Goal: Information Seeking & Learning: Learn about a topic

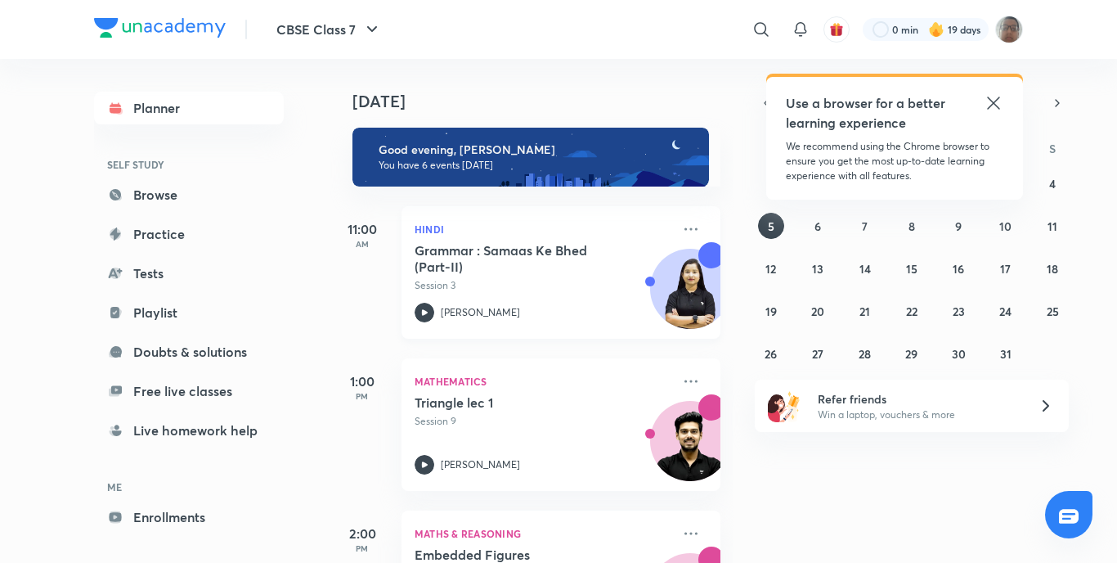
click at [428, 312] on icon at bounding box center [425, 312] width 6 height 6
